Goal: Check status: Check status

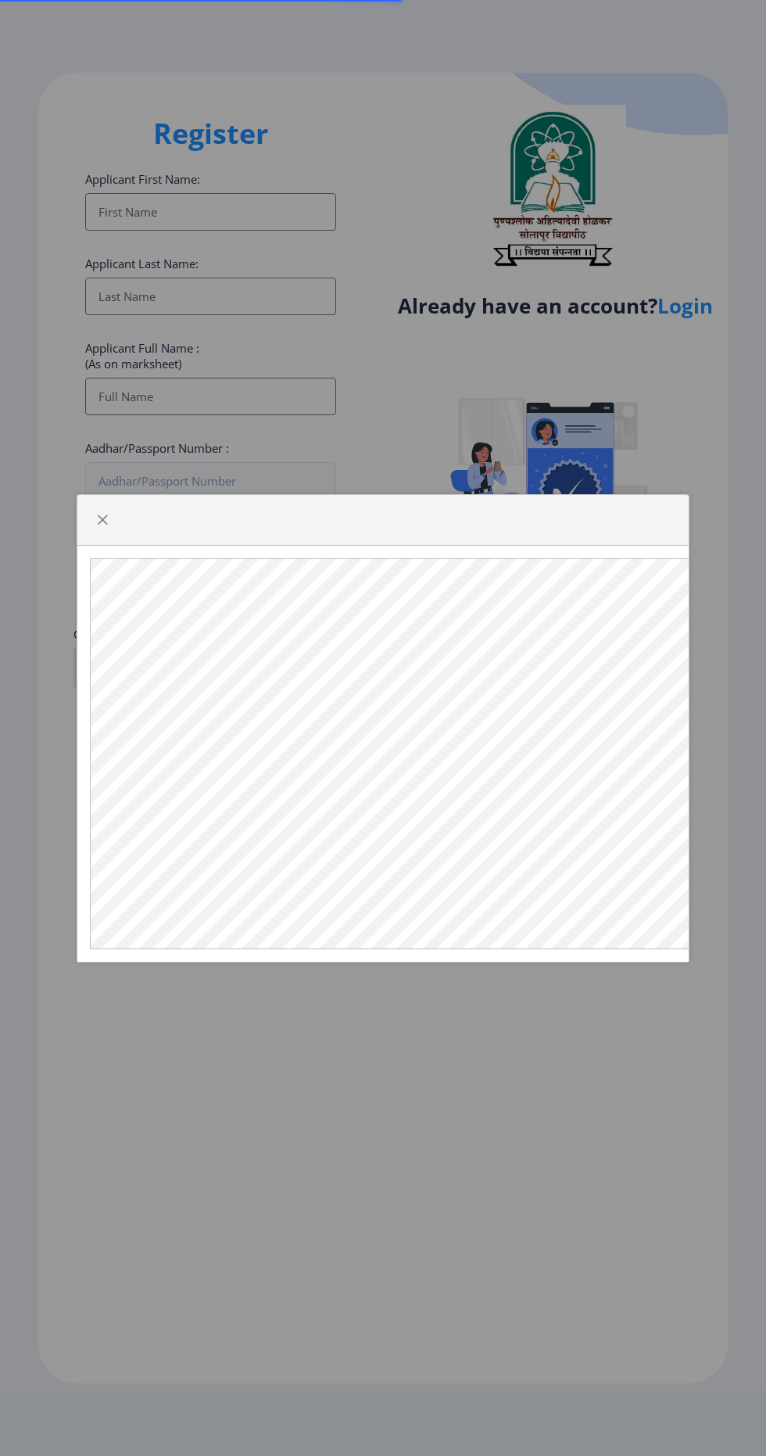
select select
click at [102, 526] on span "button" at bounding box center [102, 520] width 13 height 13
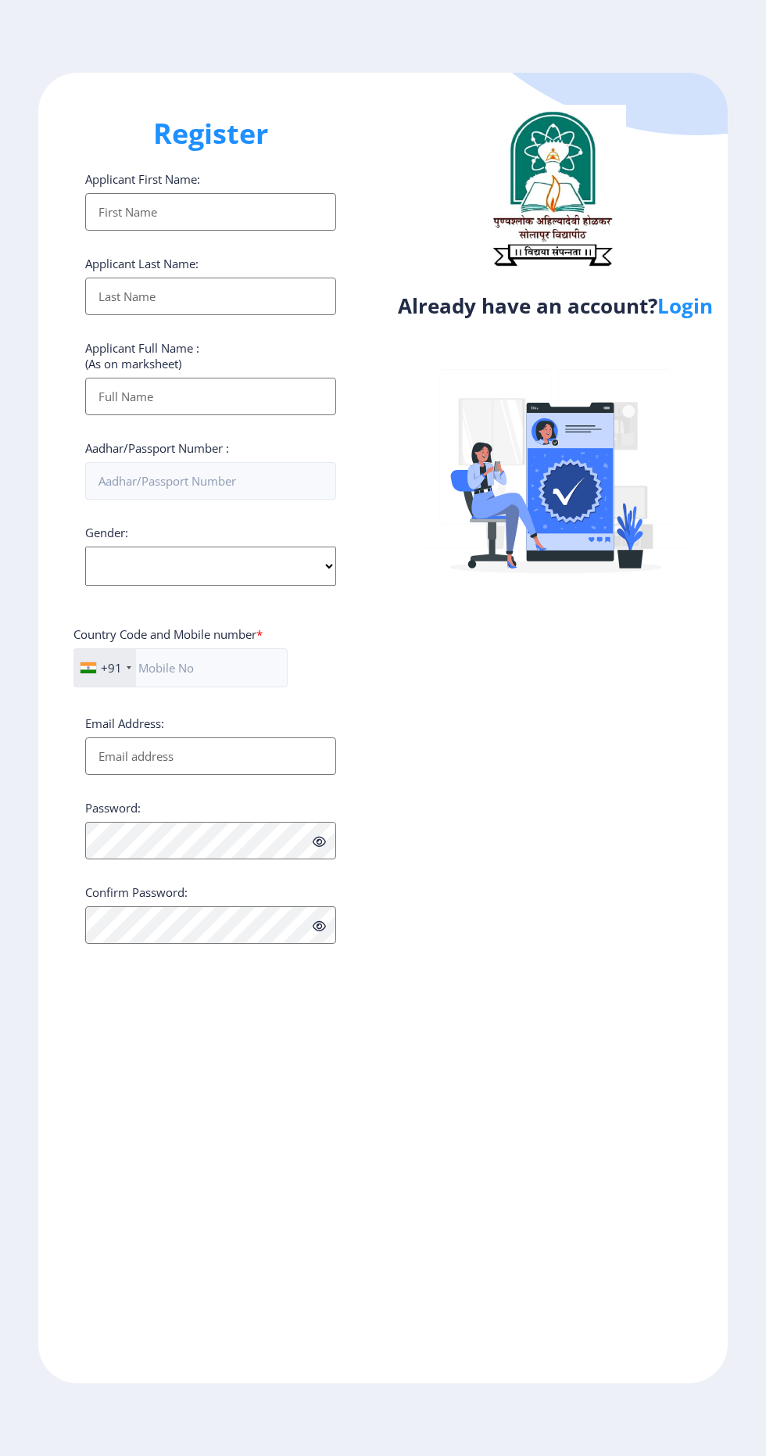
click at [697, 302] on link "Login" at bounding box center [685, 306] width 56 height 28
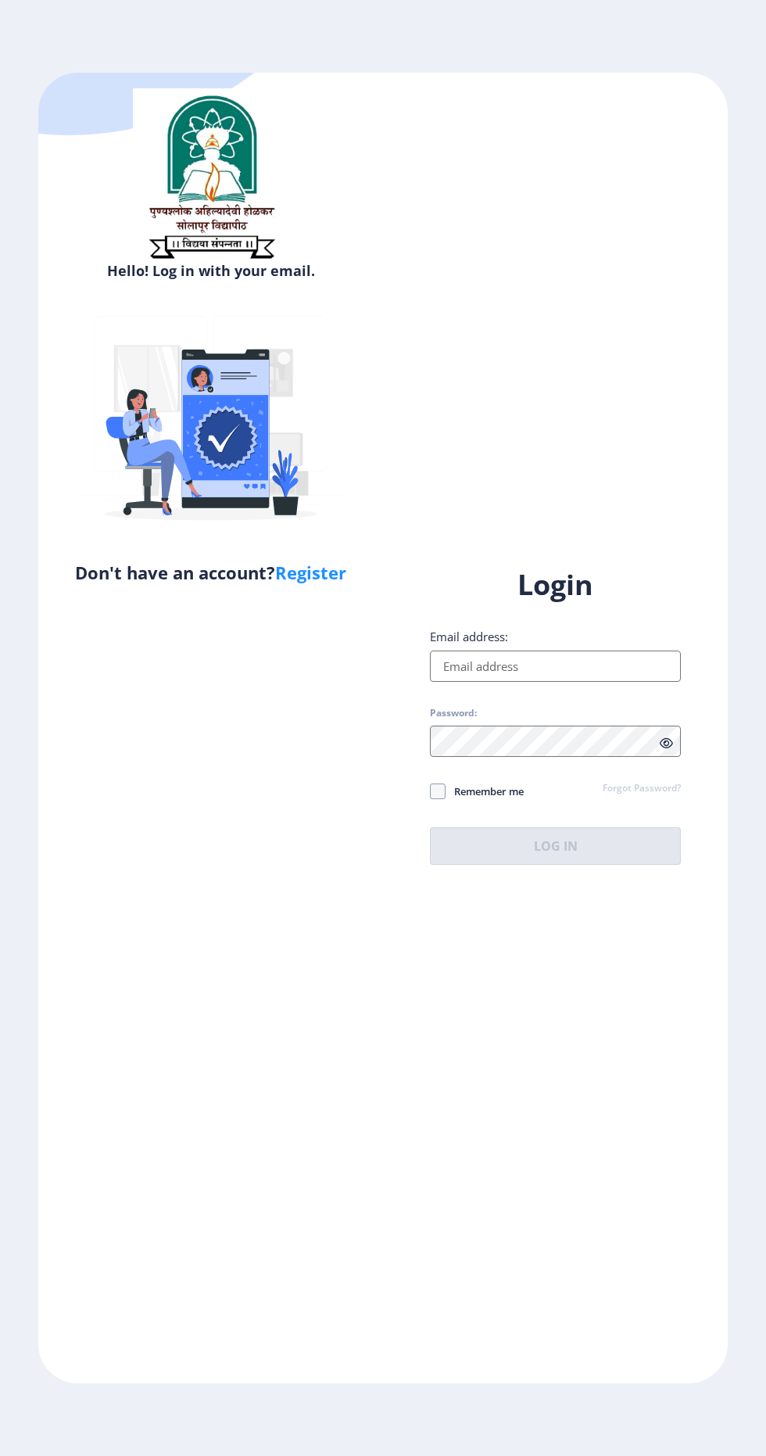
click at [593, 682] on input "Email address:" at bounding box center [555, 665] width 251 height 31
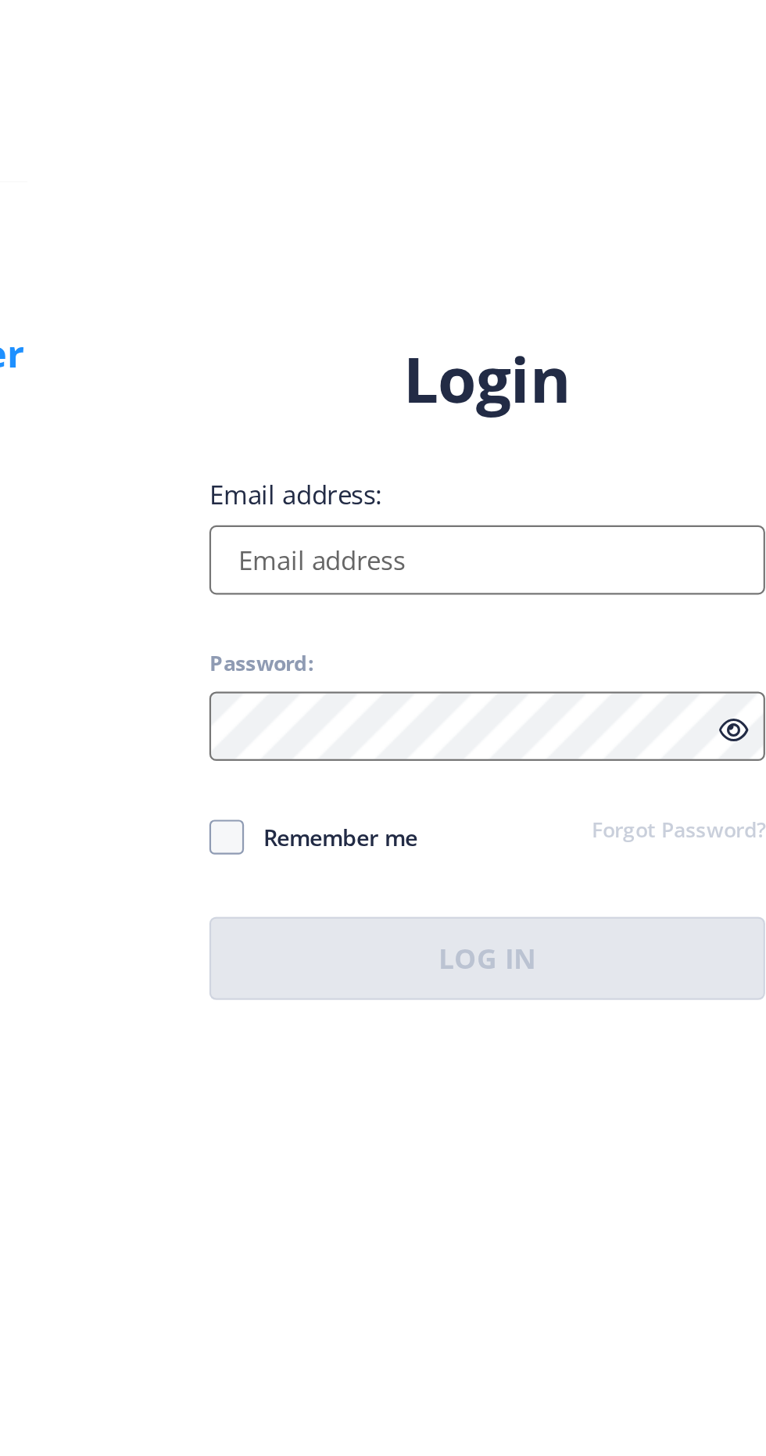
type input "[EMAIL_ADDRESS][DOMAIN_NAME]"
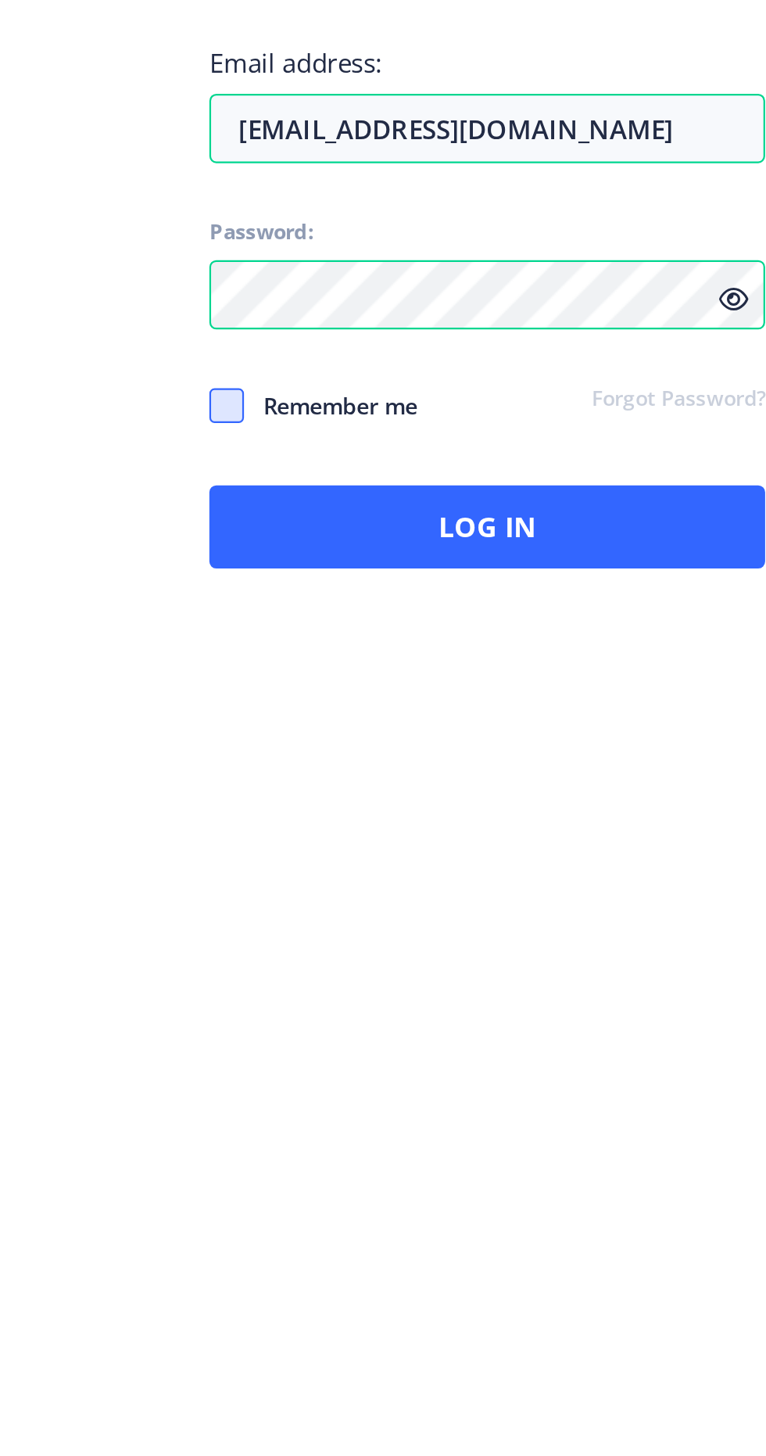
click at [438, 799] on span at bounding box center [438, 791] width 16 height 16
click at [431, 791] on input "Remember me" at bounding box center [430, 790] width 1 height 1
checkbox input "true"
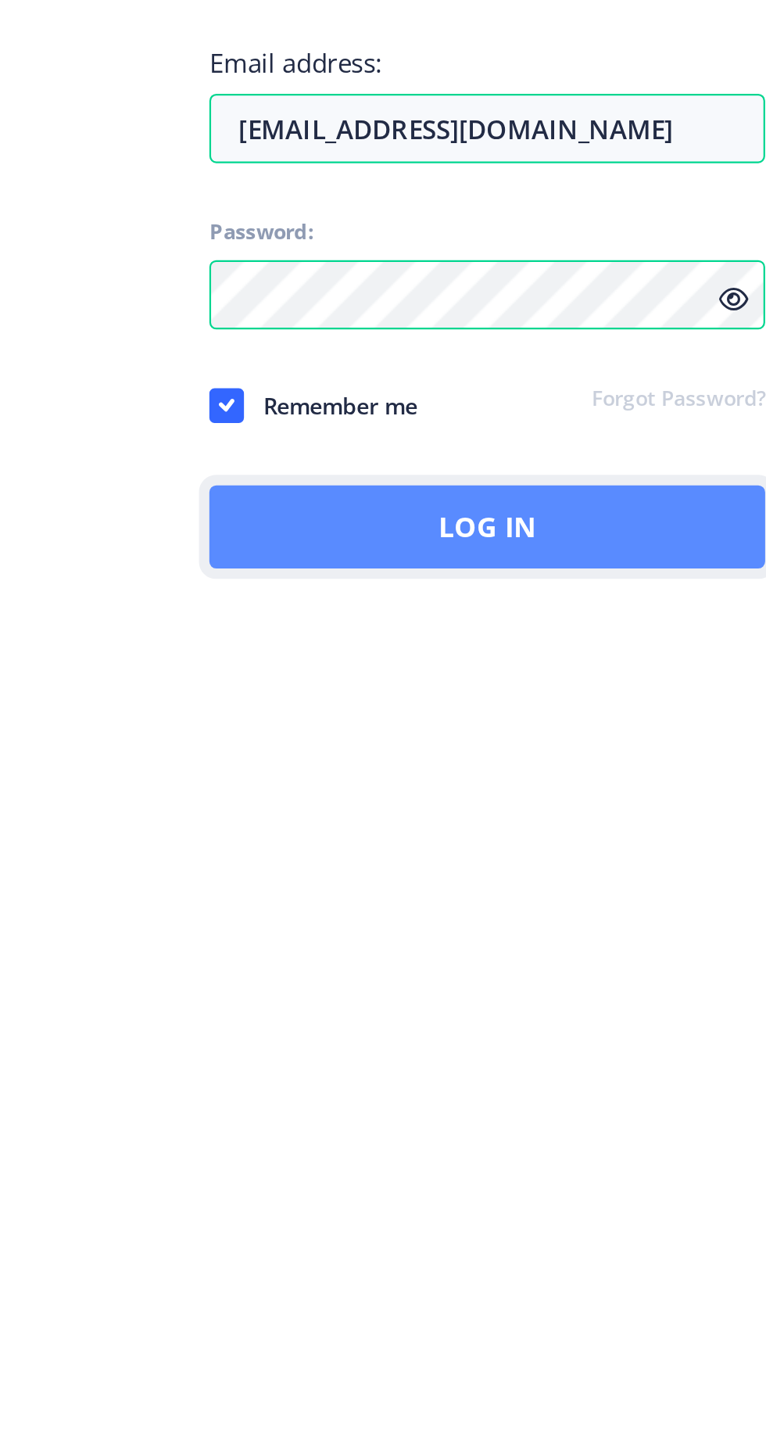
click at [545, 865] on button "Log In" at bounding box center [555, 846] width 251 height 38
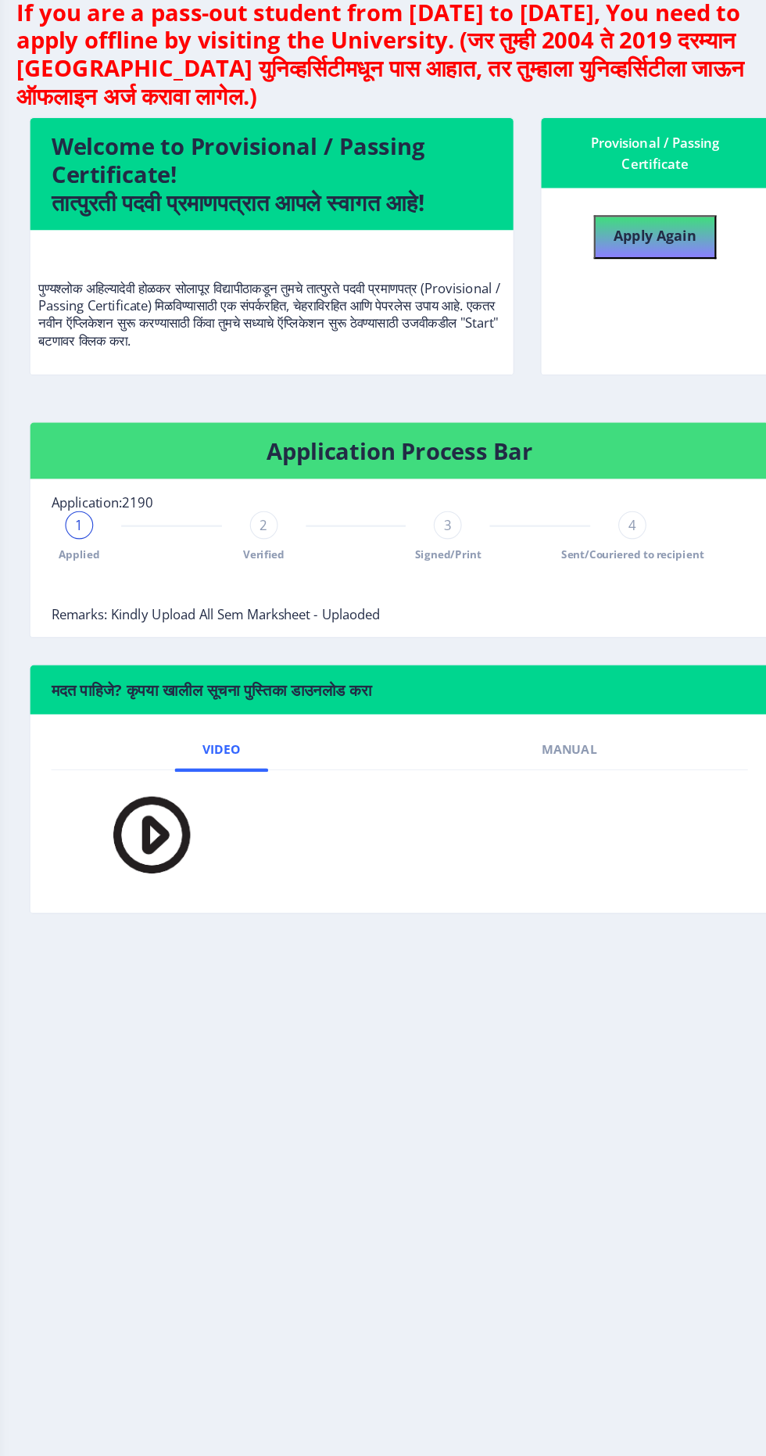
click at [353, 554] on div "1 Applied 2 Verified 3 Signed/Print 4 Sent/Couriered to recipient" at bounding box center [366, 558] width 544 height 45
click at [352, 604] on div at bounding box center [366, 604] width 544 height 31
click at [389, 603] on div at bounding box center [366, 604] width 544 height 31
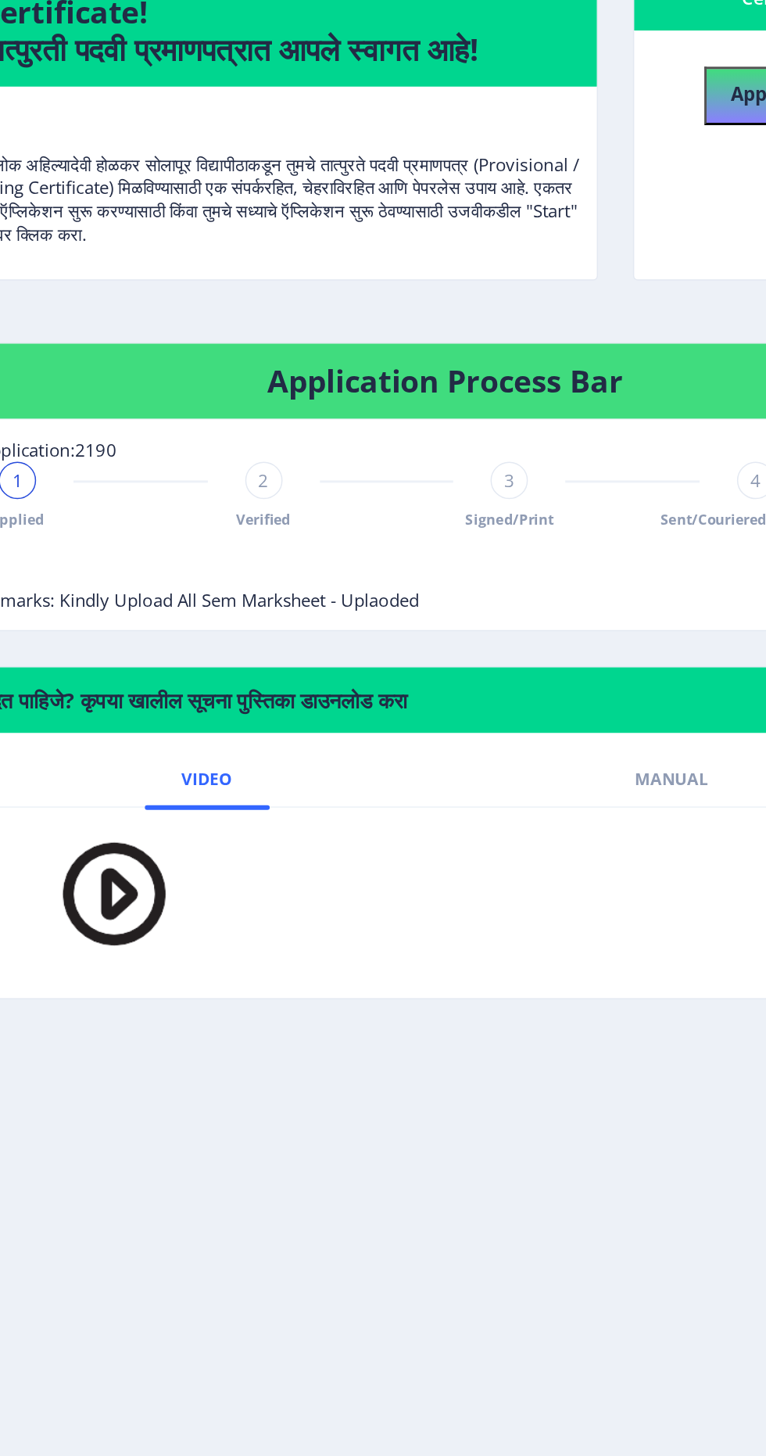
click at [360, 650] on div "Application Process Bar Application:2190 1 Applied 2 Verified 3 Signed/Print 4 …" at bounding box center [405, 565] width 685 height 217
click at [290, 554] on div "2" at bounding box center [283, 548] width 25 height 25
click at [442, 574] on span "Signed/Print" at bounding box center [447, 574] width 59 height 13
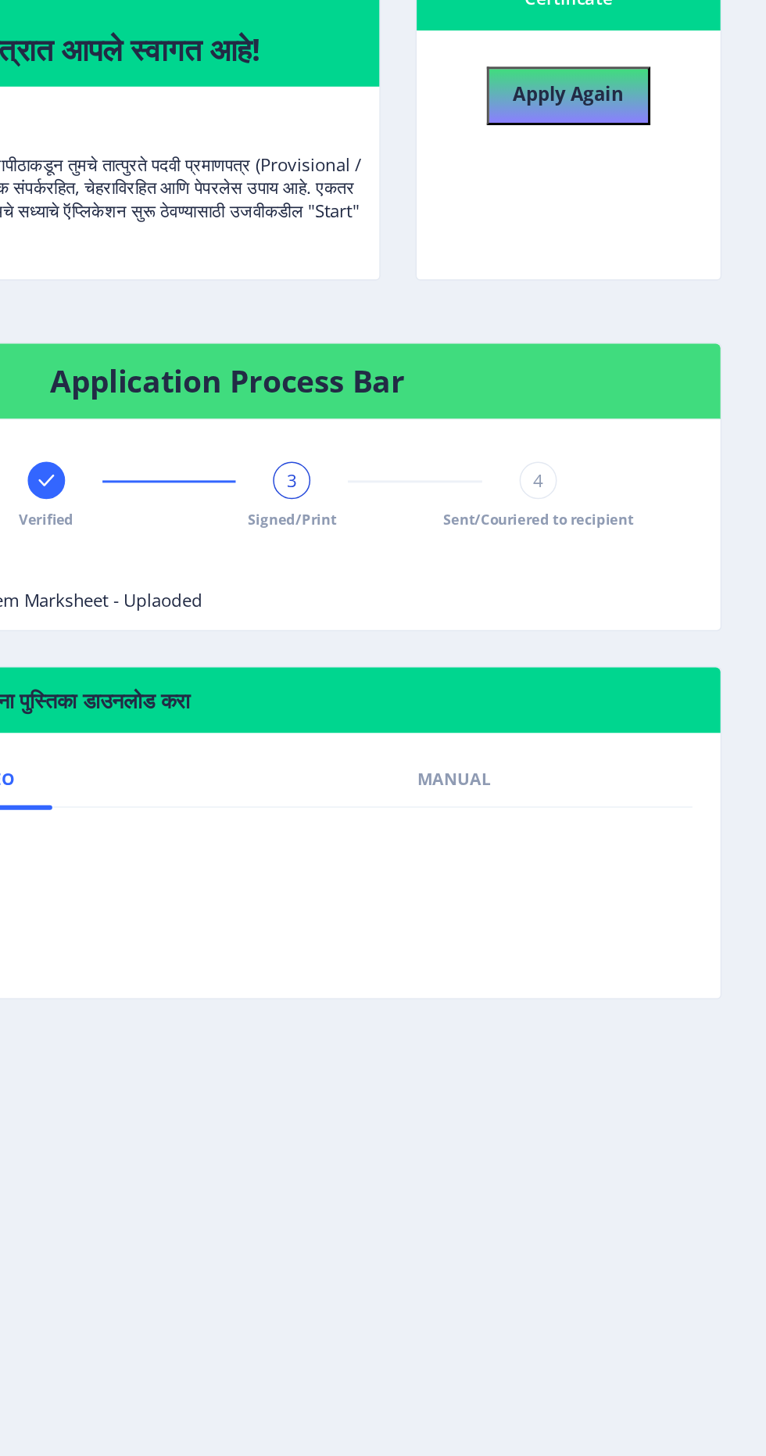
click at [593, 574] on span "Sent/Couriered to recipient" at bounding box center [613, 574] width 127 height 13
